Goal: Obtain resource: Obtain resource

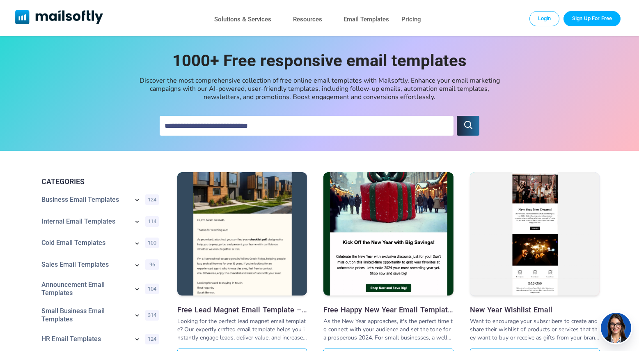
click at [273, 203] on img at bounding box center [242, 217] width 130 height 161
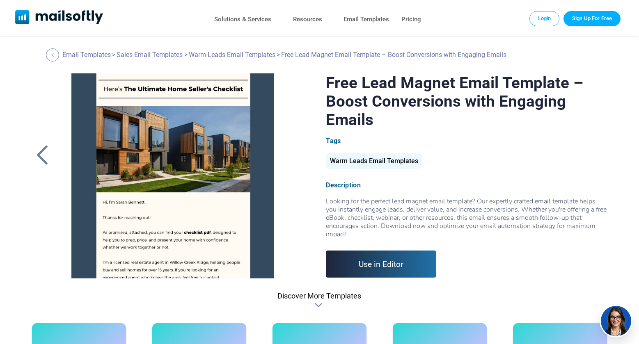
click at [371, 262] on link "Use in Editor" at bounding box center [381, 264] width 110 height 27
